Goal: Transaction & Acquisition: Download file/media

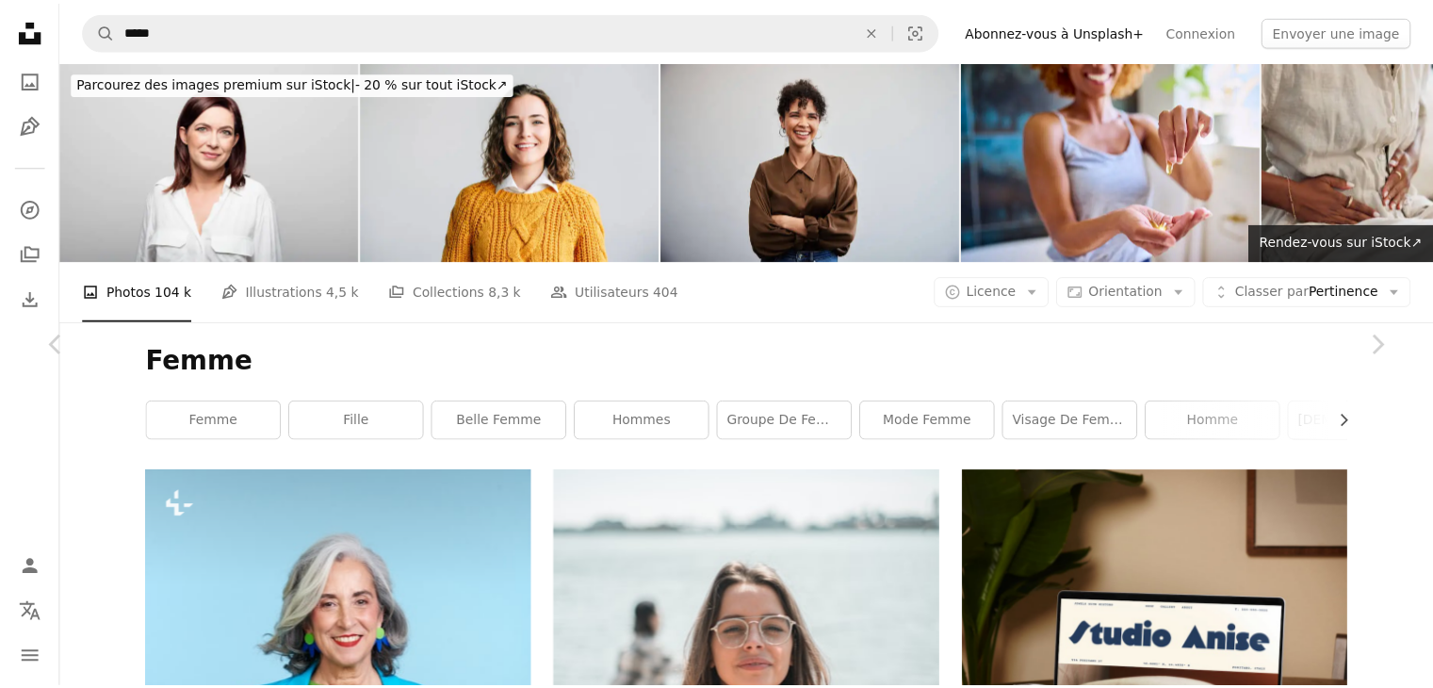
scroll to position [20720, 0]
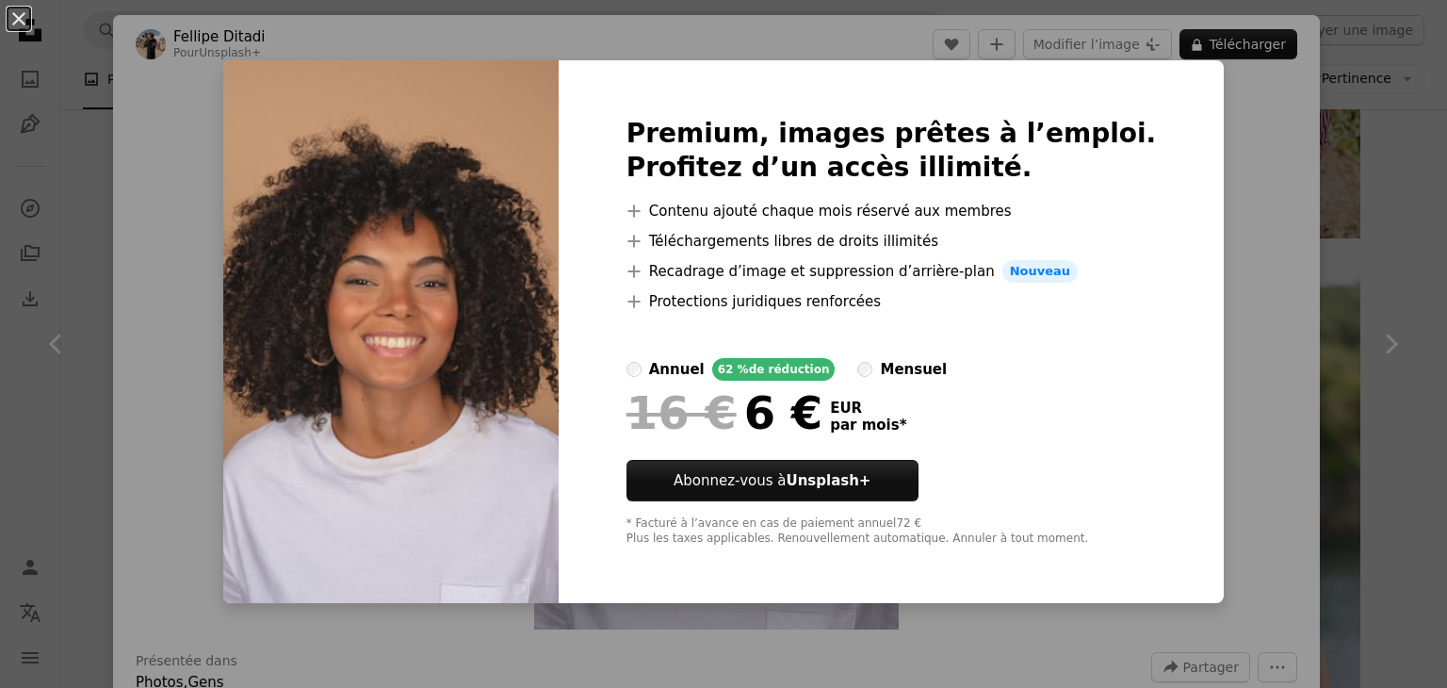
click at [1188, 148] on div "An X shape Premium, images prêtes à l’emploi. Profitez d’un accès illimité. A p…" at bounding box center [723, 344] width 1447 height 688
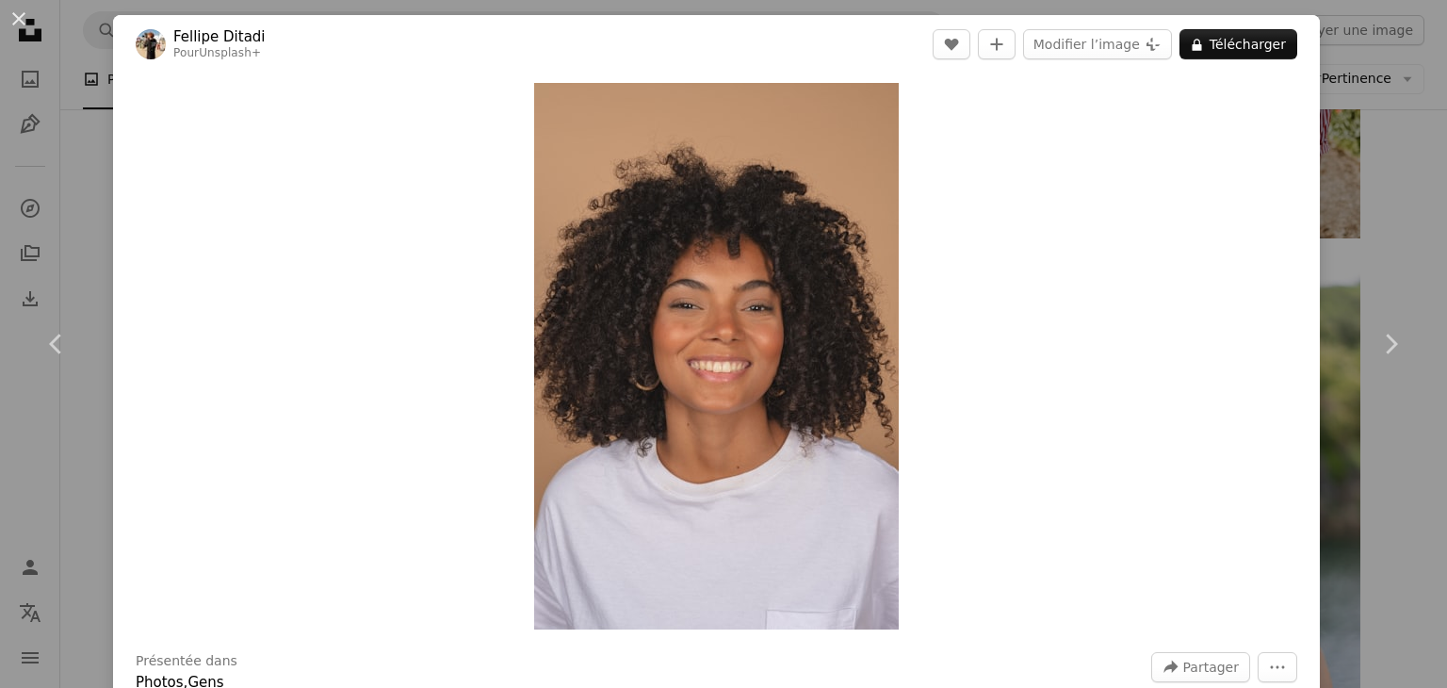
click at [1384, 127] on div "An X shape Chevron left Chevron right [PERSON_NAME] Pour Unsplash+ A heart A pl…" at bounding box center [723, 344] width 1447 height 688
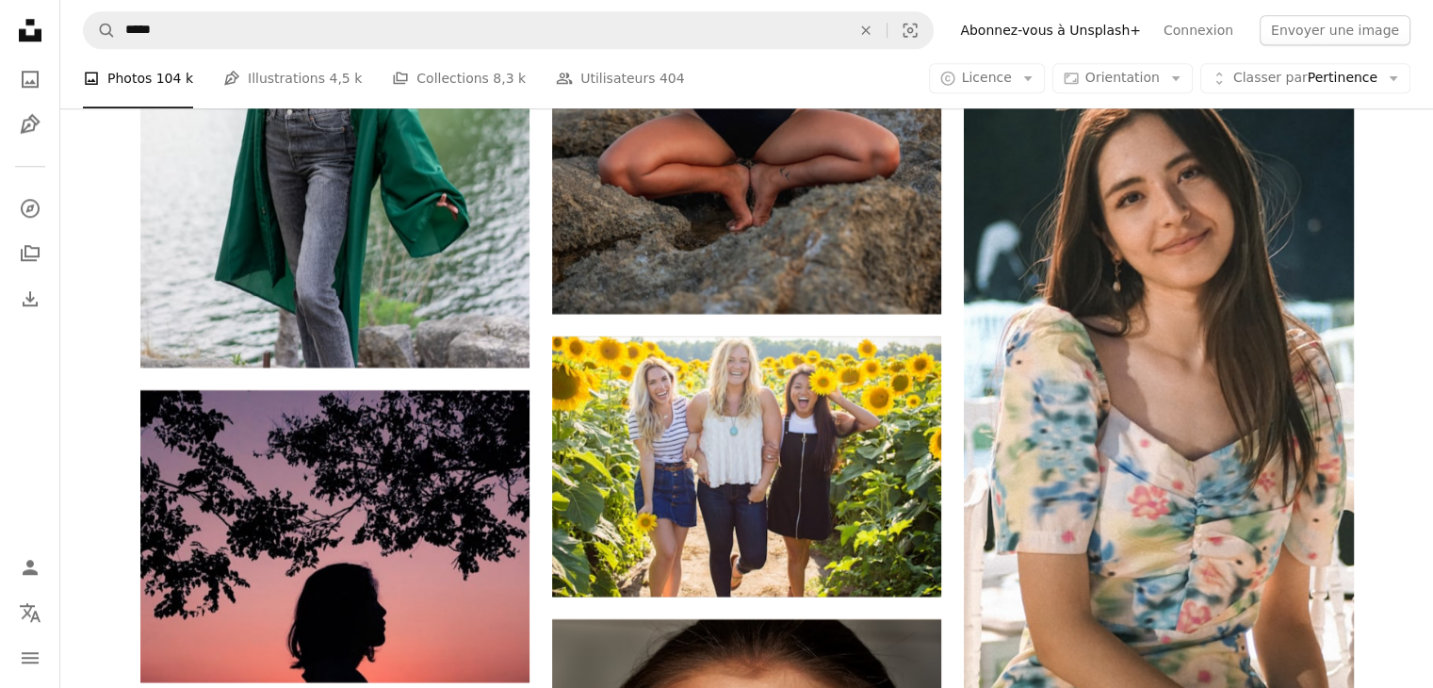
scroll to position [23383, 0]
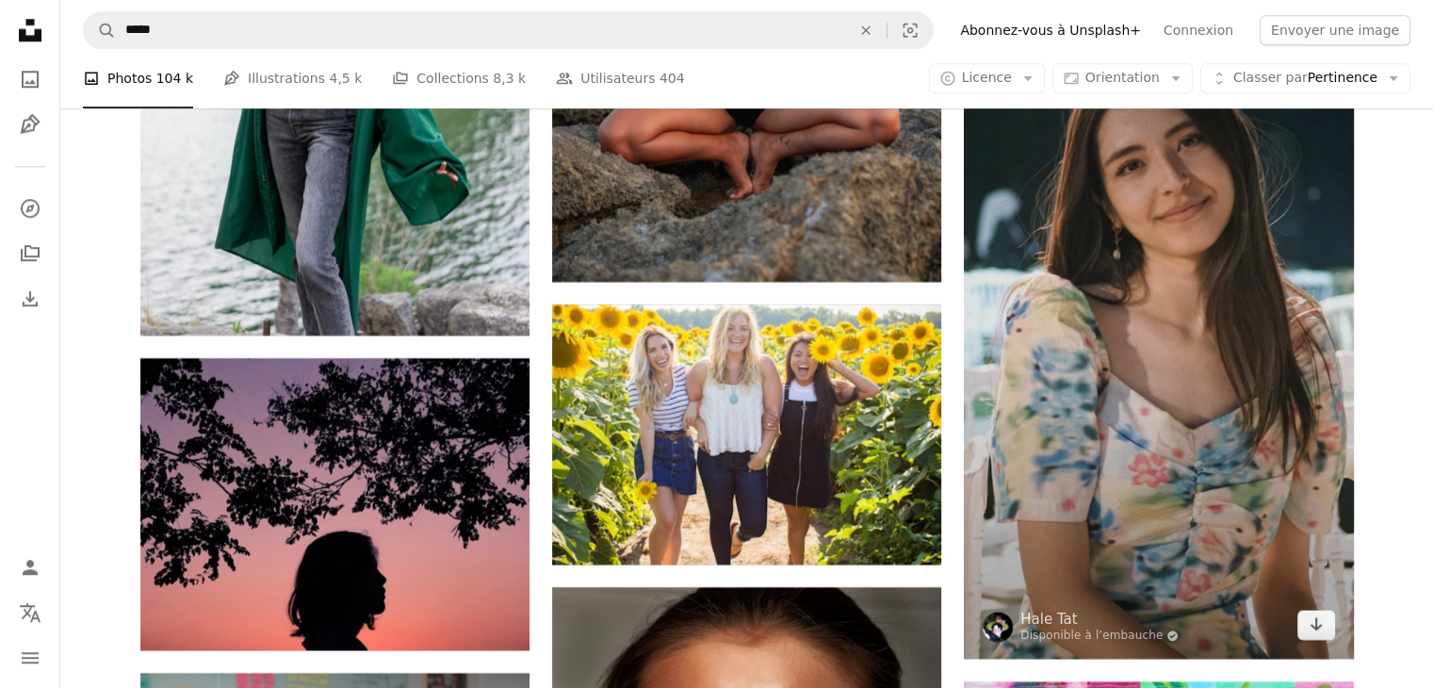
click at [1279, 525] on img at bounding box center [1158, 312] width 389 height 693
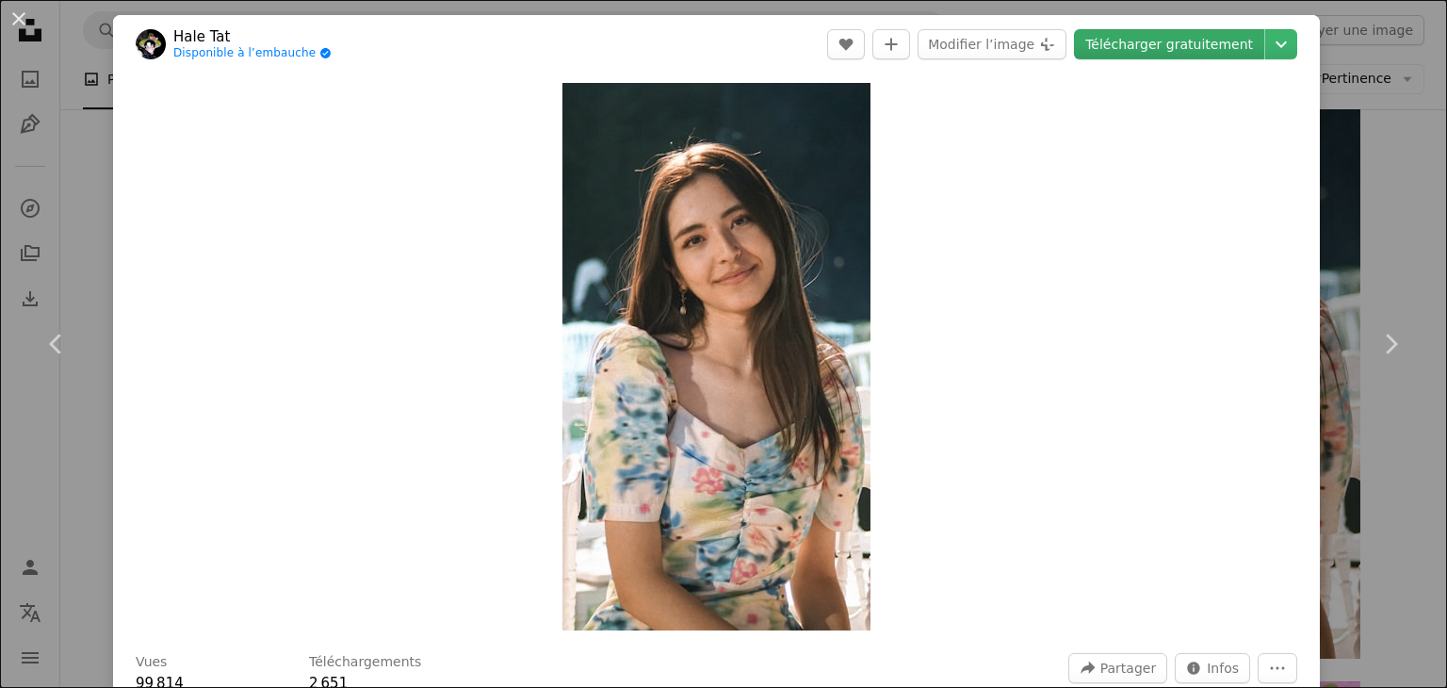
click at [1146, 47] on link "Télécharger gratuitement" at bounding box center [1169, 44] width 190 height 30
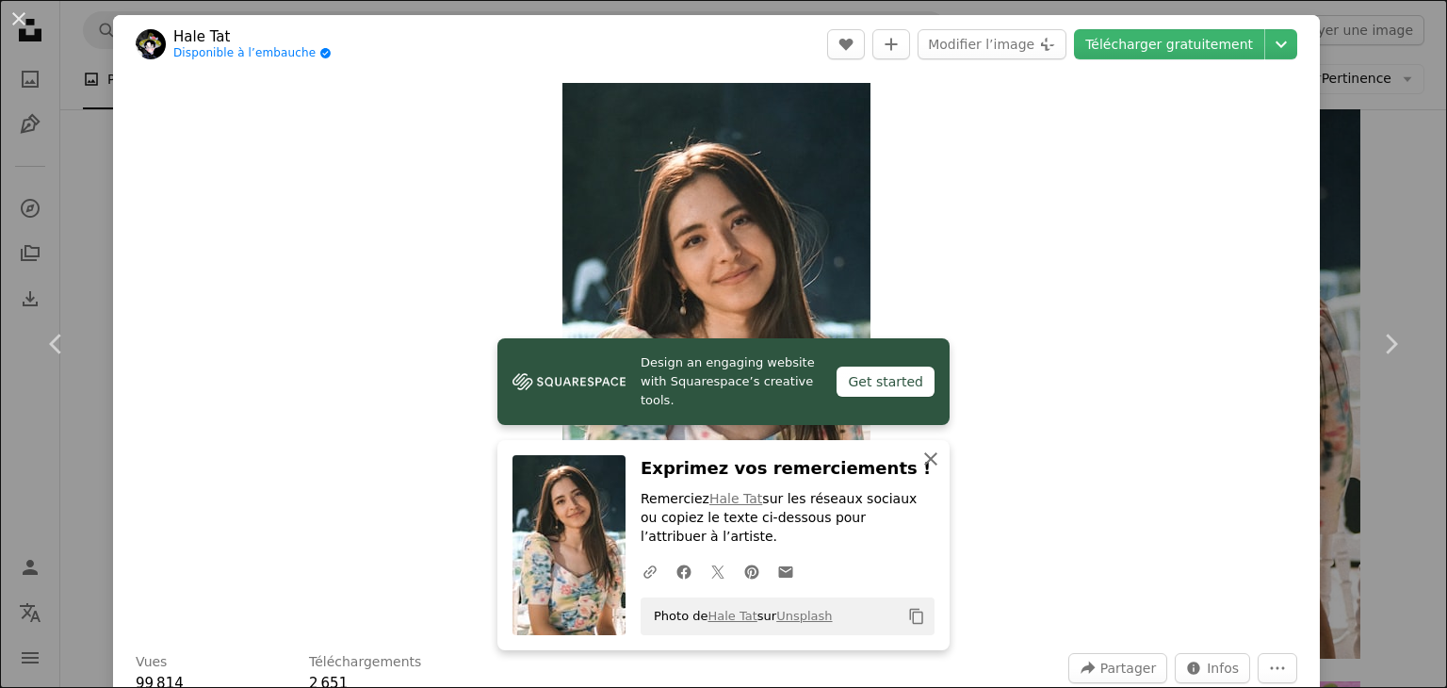
click at [920, 454] on icon "An X shape" at bounding box center [931, 459] width 23 height 23
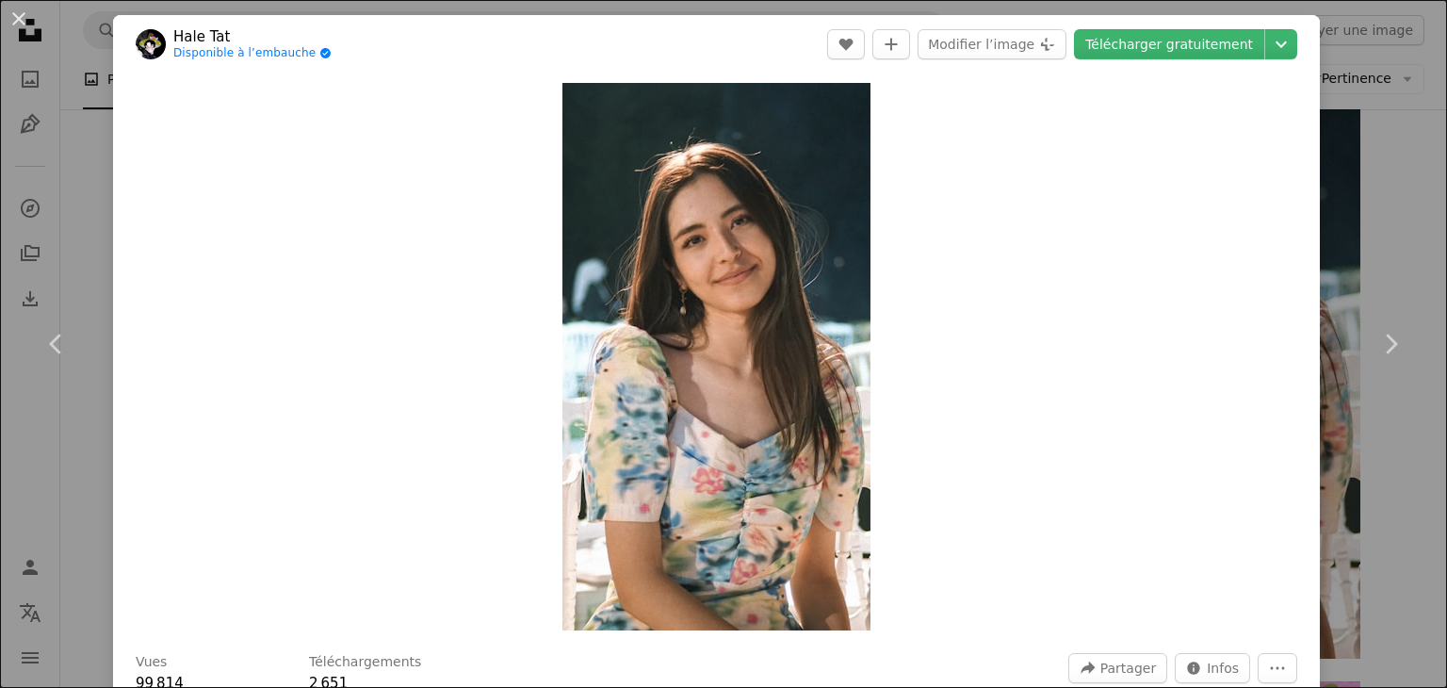
click at [1367, 123] on div "An X shape Chevron left Chevron right [PERSON_NAME] Disponible à l’embauche A c…" at bounding box center [723, 344] width 1447 height 688
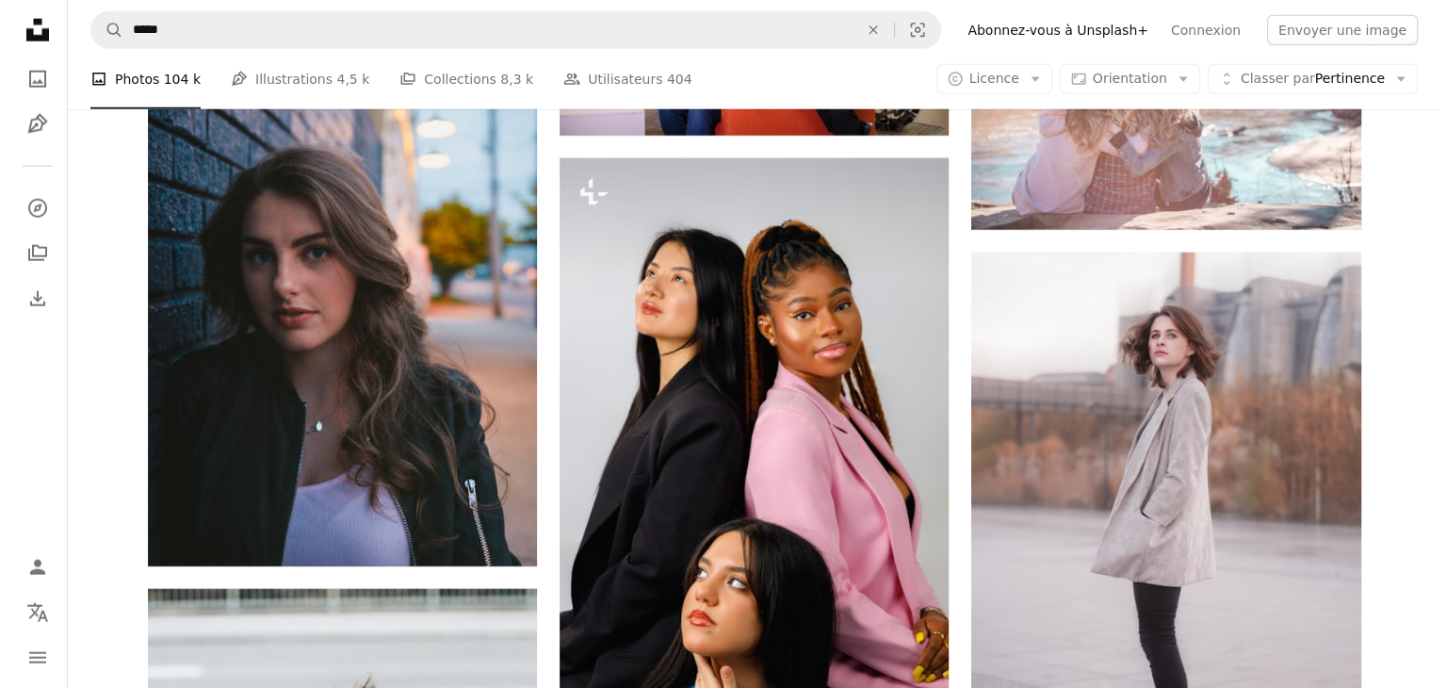
scroll to position [26463, 0]
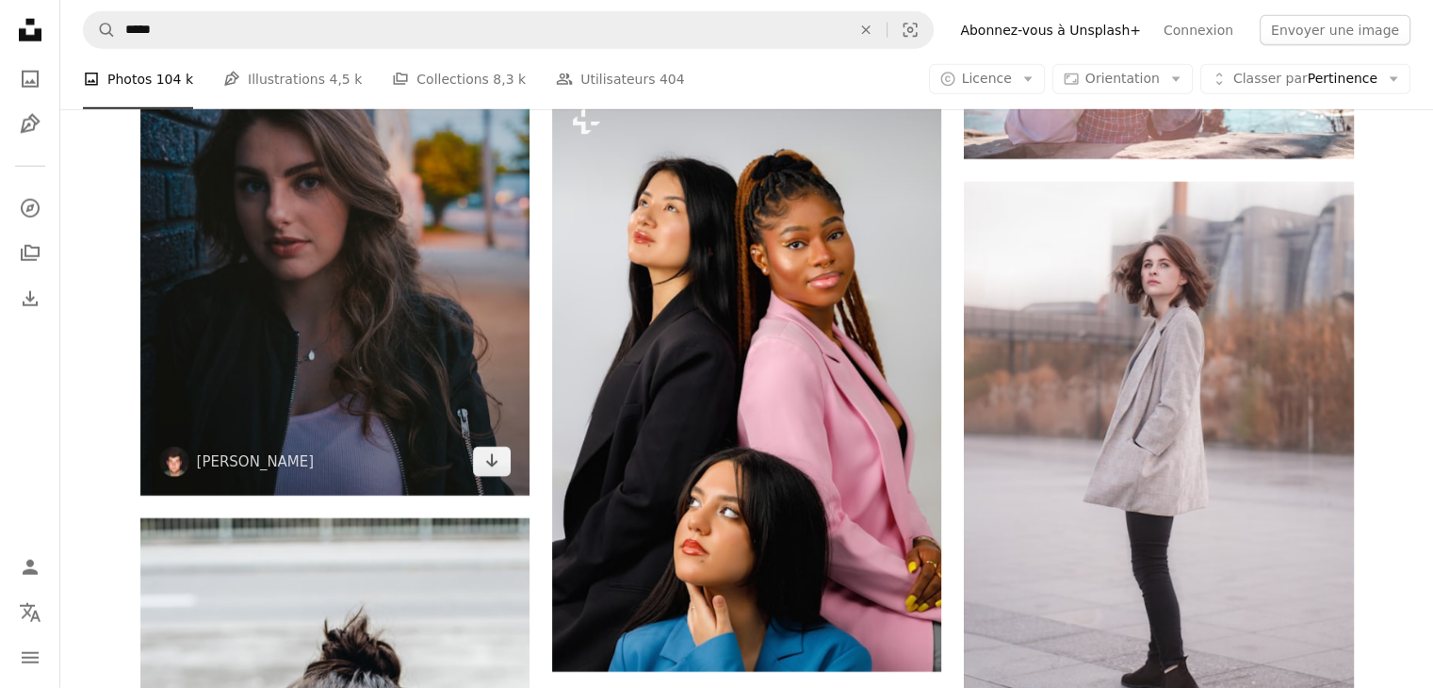
click at [369, 318] on img at bounding box center [334, 203] width 389 height 582
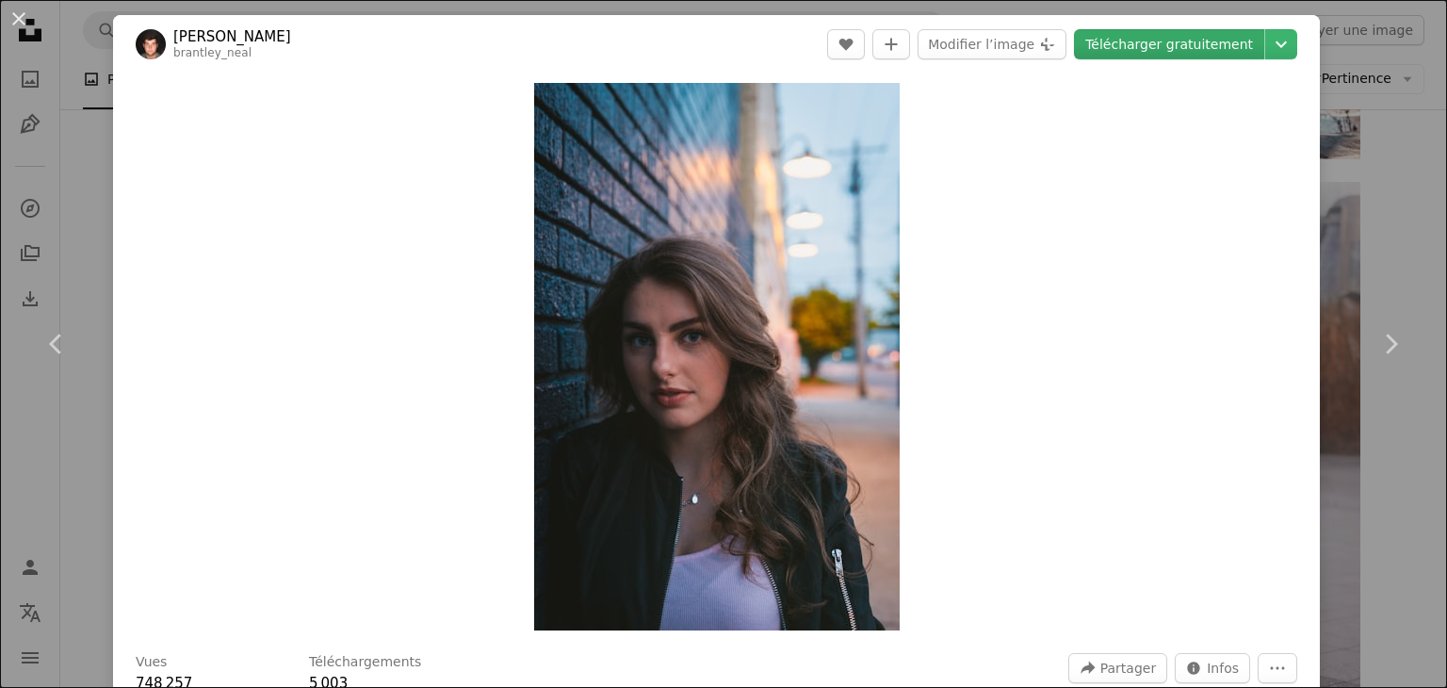
click at [1098, 52] on link "Télécharger gratuitement" at bounding box center [1169, 44] width 190 height 30
